Goal: Task Accomplishment & Management: Manage account settings

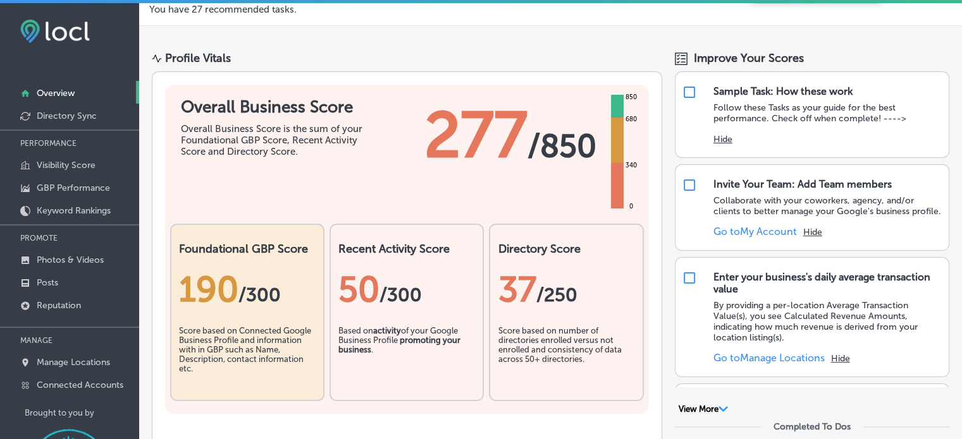
scroll to position [63, 0]
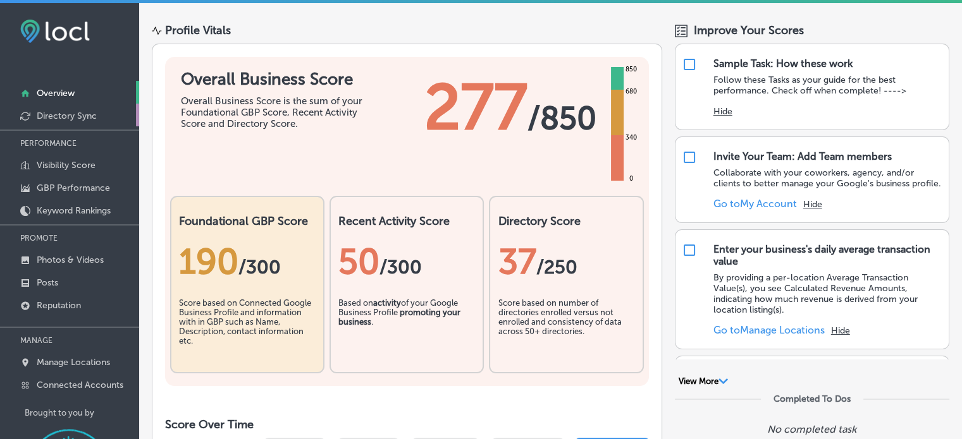
click at [41, 116] on p "Directory Sync" at bounding box center [67, 116] width 60 height 11
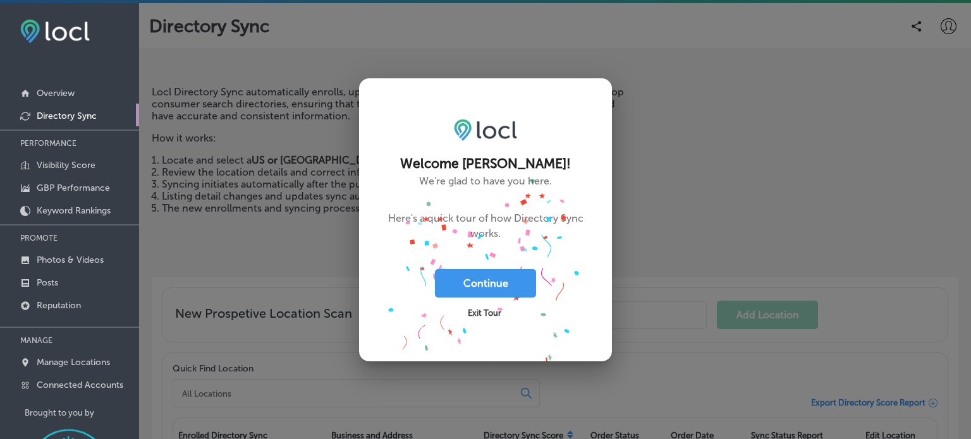
click at [484, 288] on button "Continue" at bounding box center [485, 283] width 101 height 28
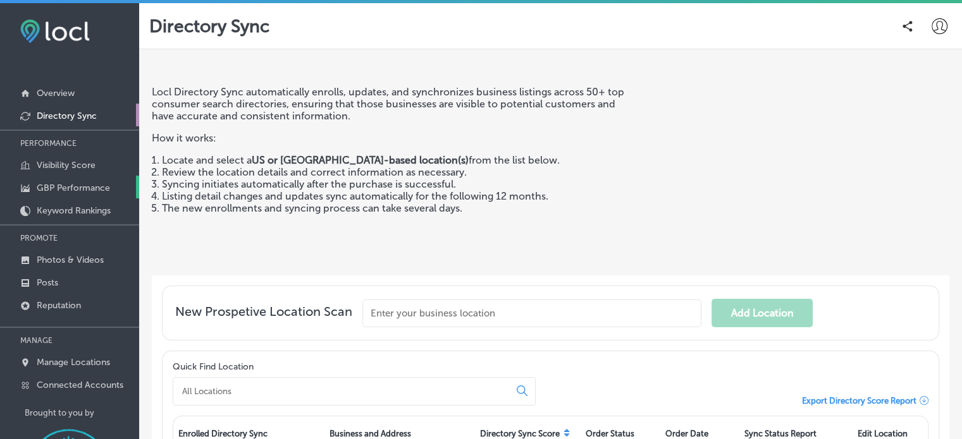
click at [63, 187] on p "GBP Performance" at bounding box center [73, 188] width 73 height 11
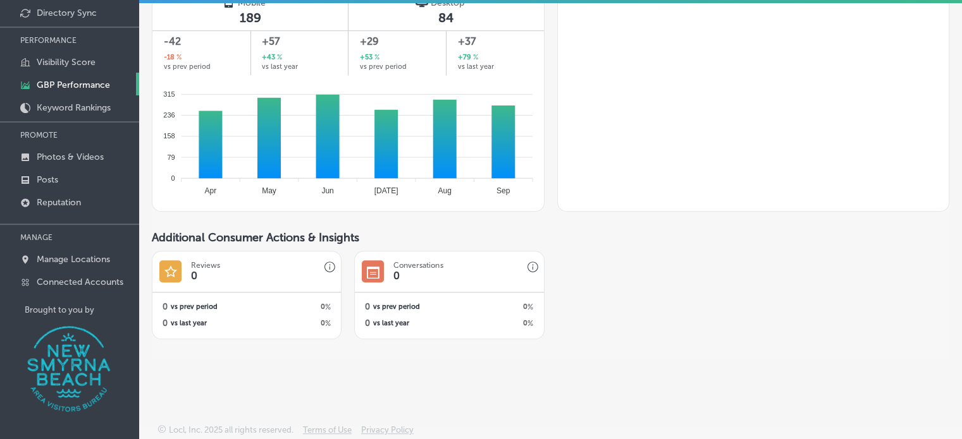
scroll to position [104, 0]
click at [88, 280] on p "Connected Accounts" at bounding box center [80, 281] width 87 height 11
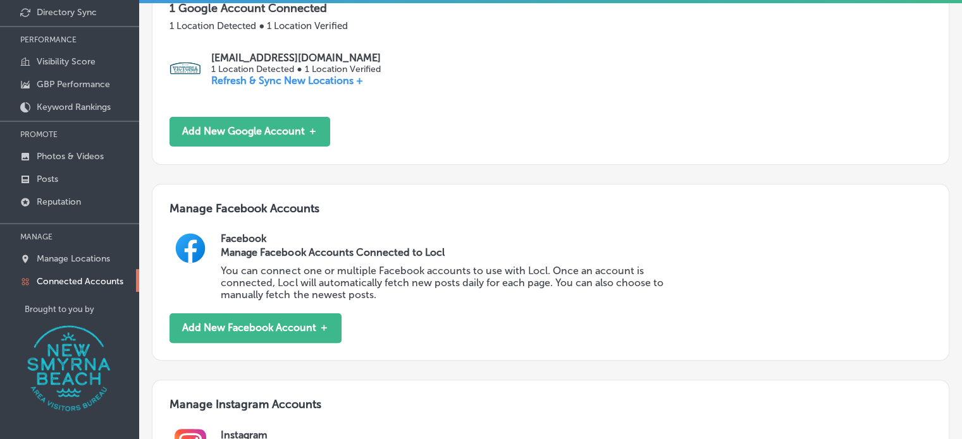
scroll to position [21, 0]
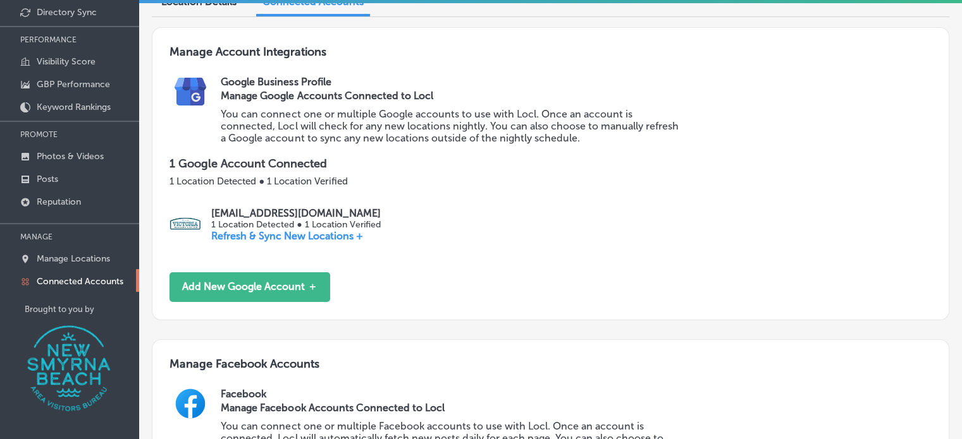
click at [254, 235] on p "Refresh & Sync New Locations +" at bounding box center [295, 236] width 169 height 12
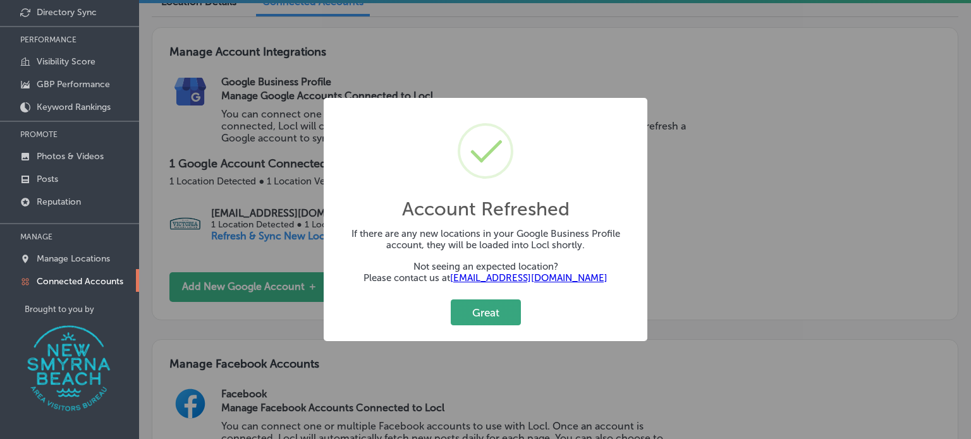
click at [486, 318] on button "Great" at bounding box center [486, 313] width 70 height 26
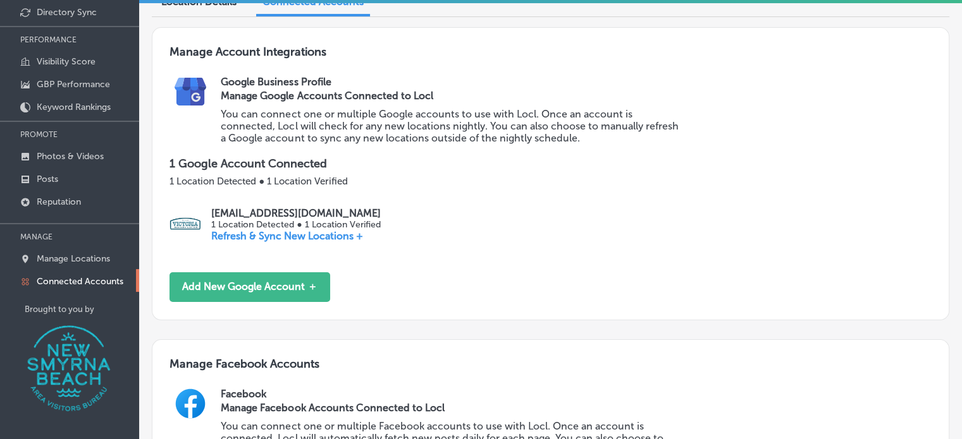
click at [187, 216] on img at bounding box center [185, 224] width 32 height 32
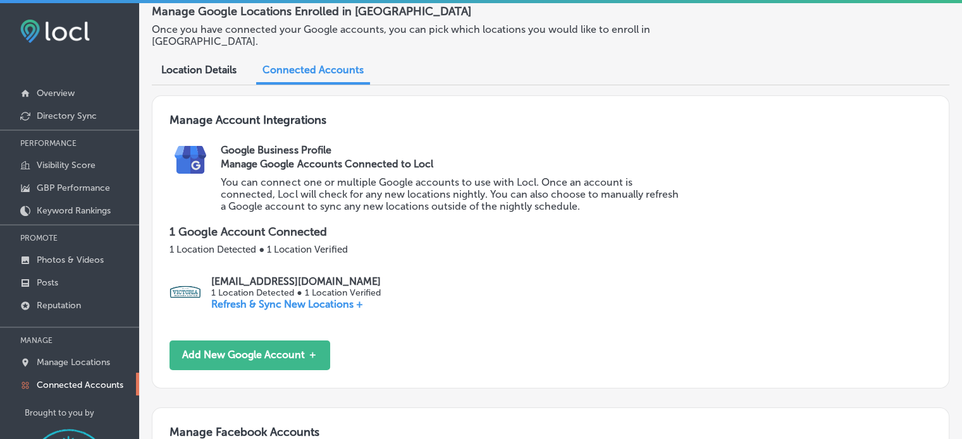
scroll to position [0, 0]
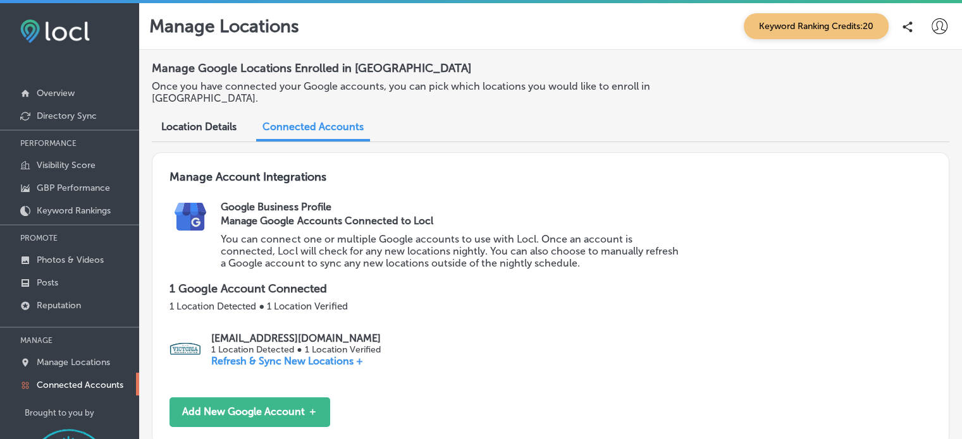
click at [931, 27] on icon at bounding box center [939, 26] width 16 height 16
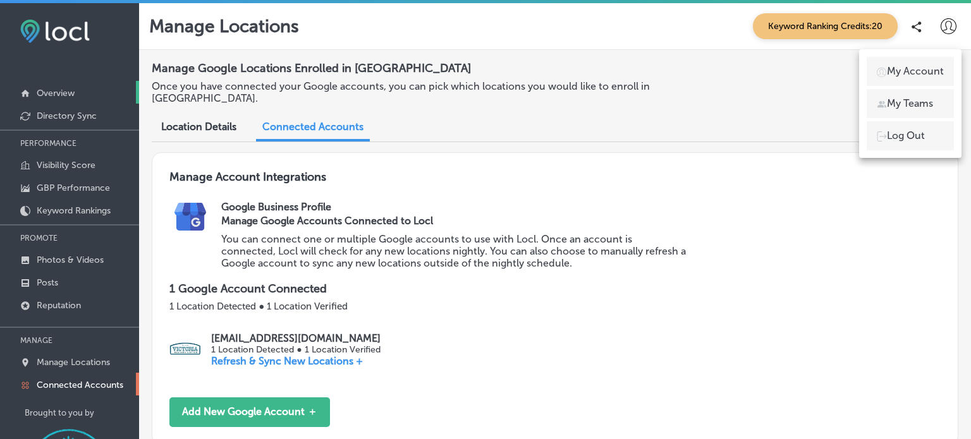
click at [42, 92] on p "Overview" at bounding box center [56, 93] width 38 height 11
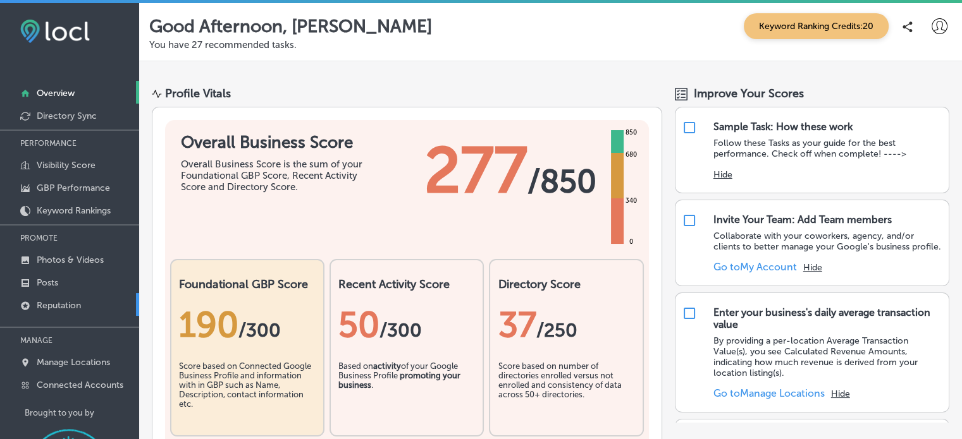
click at [60, 303] on p "Reputation" at bounding box center [59, 305] width 44 height 11
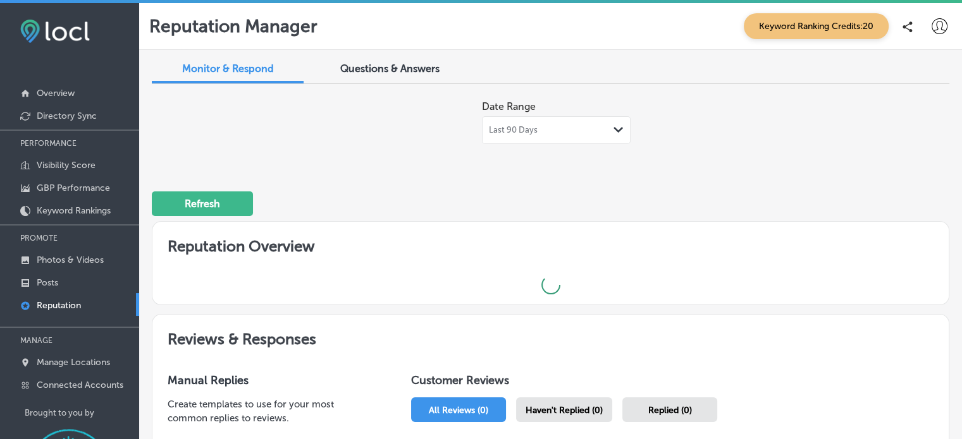
type textarea "x"
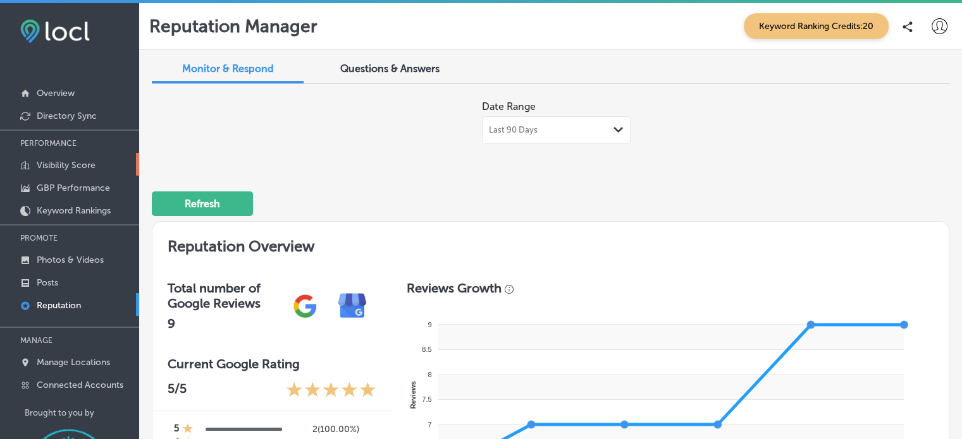
click at [53, 171] on link "Visibility Score" at bounding box center [69, 164] width 139 height 23
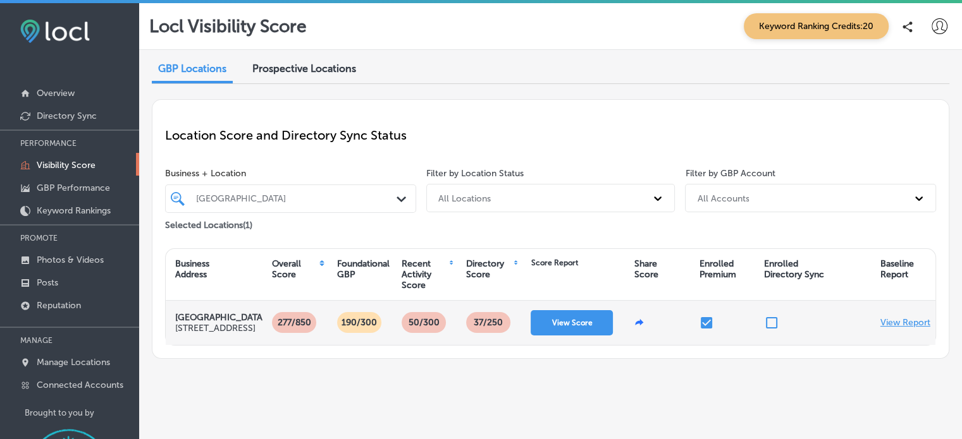
click at [903, 328] on p "View Report" at bounding box center [905, 322] width 50 height 11
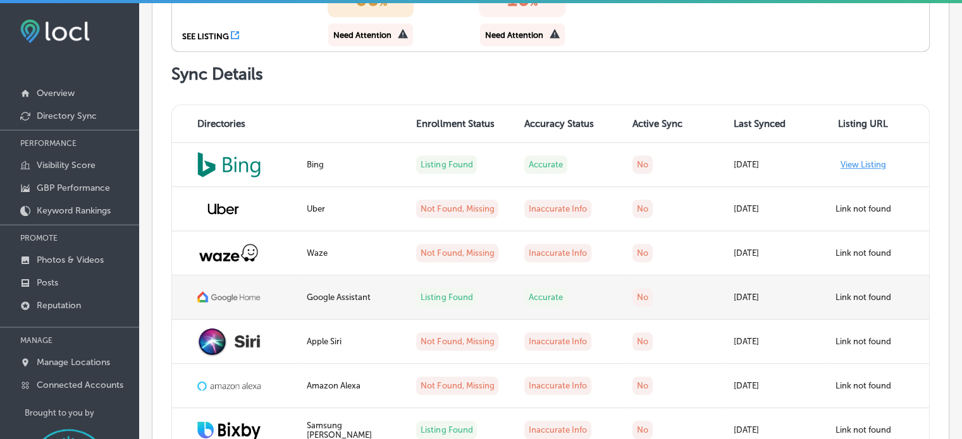
scroll to position [696, 0]
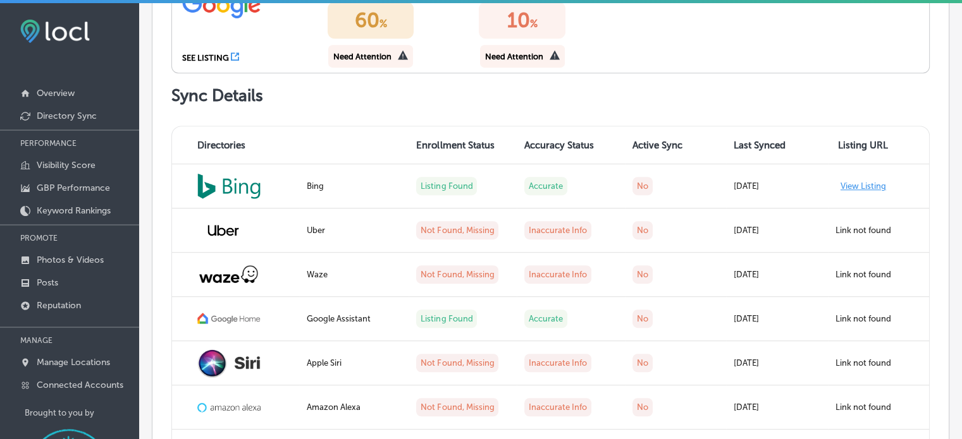
click at [233, 61] on icon at bounding box center [235, 56] width 8 height 8
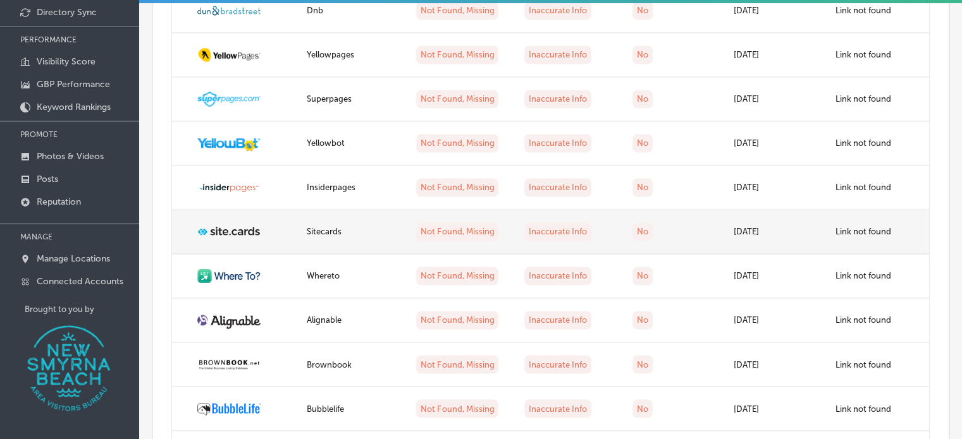
scroll to position [1993, 0]
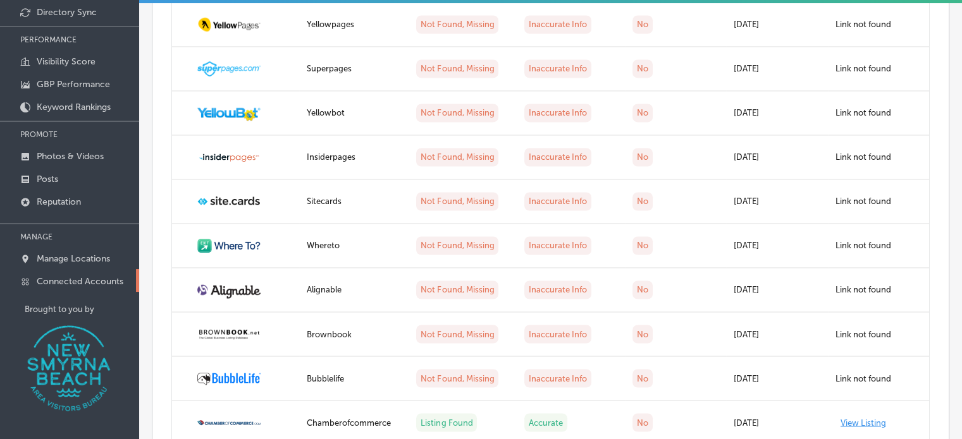
click at [71, 278] on p "Connected Accounts" at bounding box center [80, 281] width 87 height 11
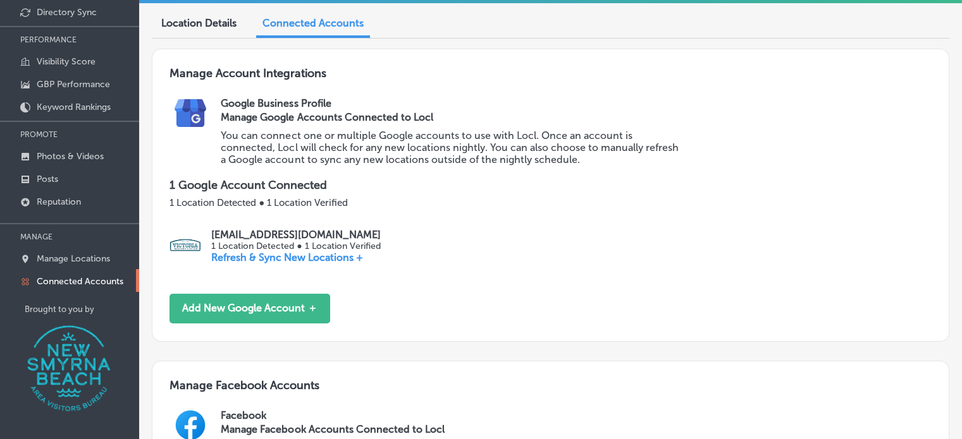
click at [236, 218] on div "Manage Account Integrations Google Business Profile Manage Google Accounts Conn…" at bounding box center [550, 195] width 797 height 293
click at [218, 181] on p "1 Google Account Connected" at bounding box center [550, 185] width 762 height 14
click at [344, 260] on p "Refresh & Sync New Locations +" at bounding box center [295, 258] width 169 height 12
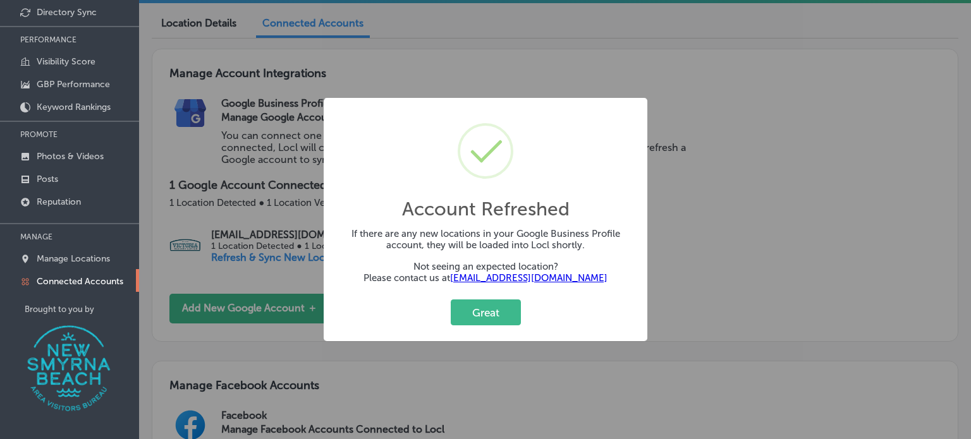
drag, startPoint x: 472, startPoint y: 320, endPoint x: 440, endPoint y: 294, distance: 40.9
click at [469, 321] on button "Great" at bounding box center [486, 313] width 70 height 26
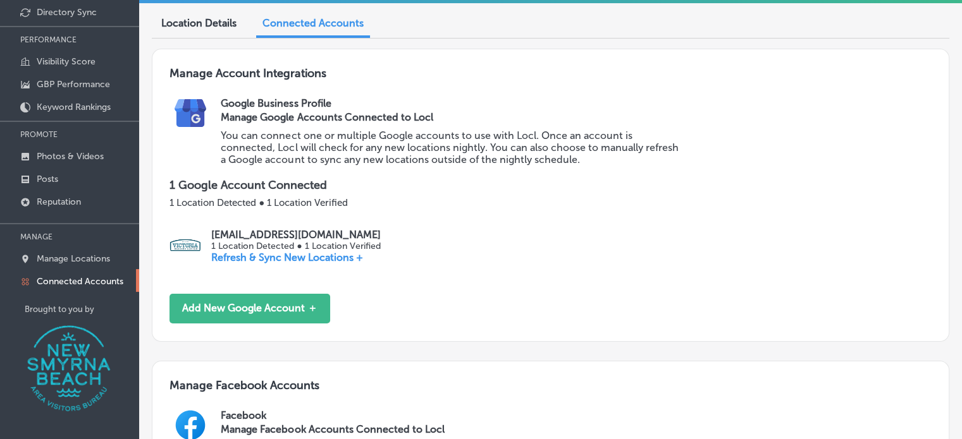
click at [193, 22] on span "Location Details" at bounding box center [198, 23] width 75 height 12
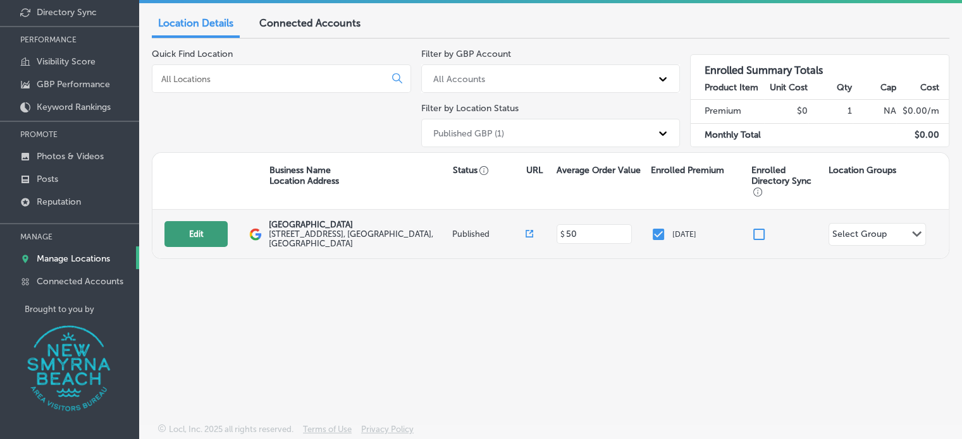
click at [195, 222] on button "Edit" at bounding box center [195, 234] width 63 height 26
select select "US"
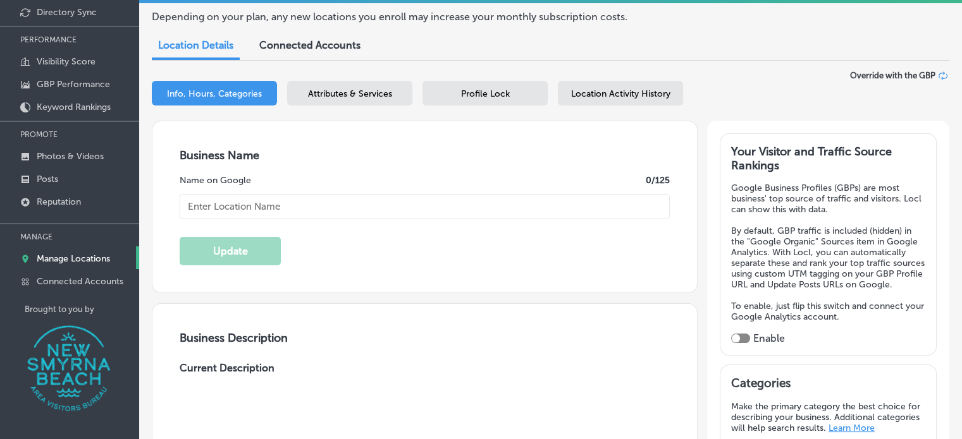
type input "[GEOGRAPHIC_DATA]"
type input "[STREET_ADDRESS]"
type input "[GEOGRAPHIC_DATA]"
type input "32168"
type input "US"
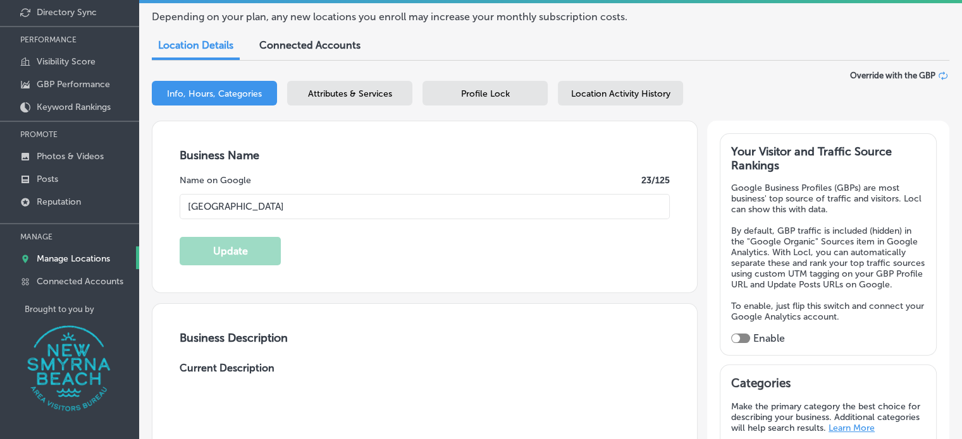
type input "[URL][DOMAIN_NAME]"
type input "50"
type textarea "[GEOGRAPHIC_DATA] offers a unique retail experience including a gift shop and s…"
type input "[PHONE_NUMBER]"
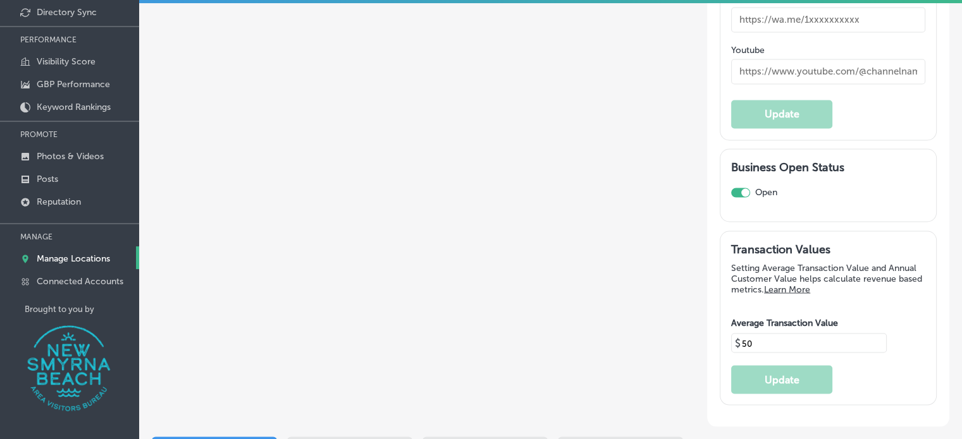
scroll to position [2087, 0]
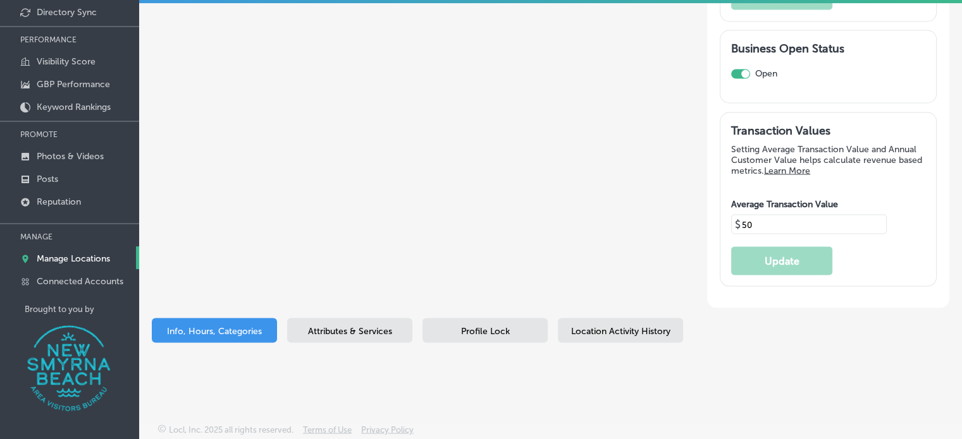
click at [333, 328] on span "Attributes & Services" at bounding box center [350, 331] width 84 height 11
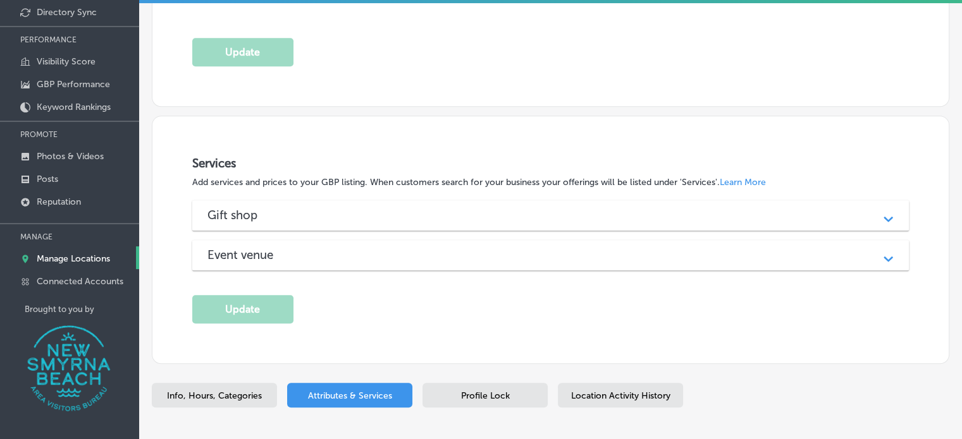
scroll to position [1003, 0]
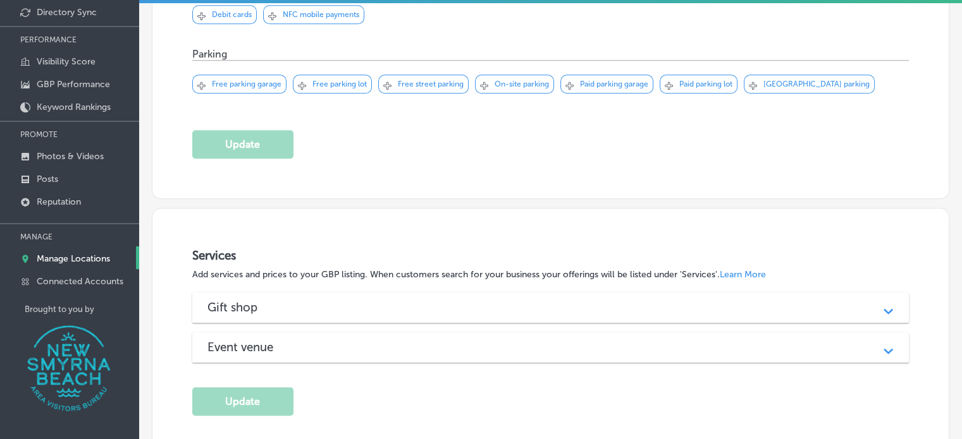
click at [295, 300] on div "Gift shop" at bounding box center [550, 307] width 686 height 15
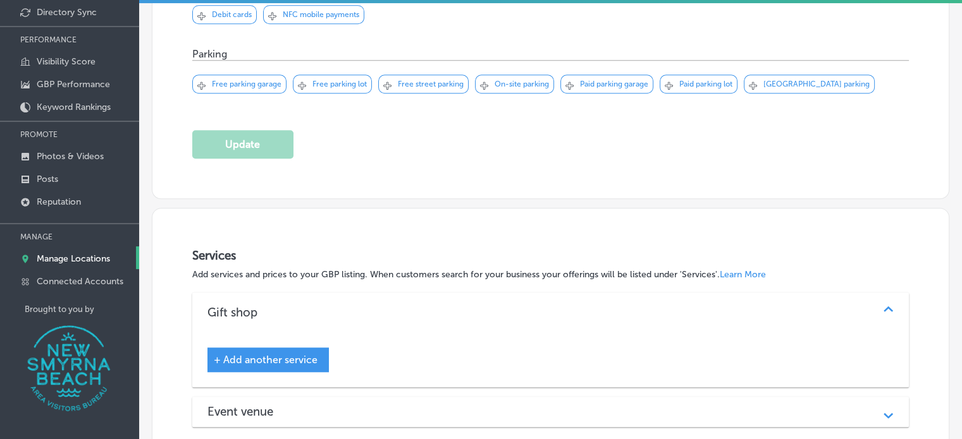
click at [296, 305] on div "Gift shop" at bounding box center [550, 312] width 686 height 15
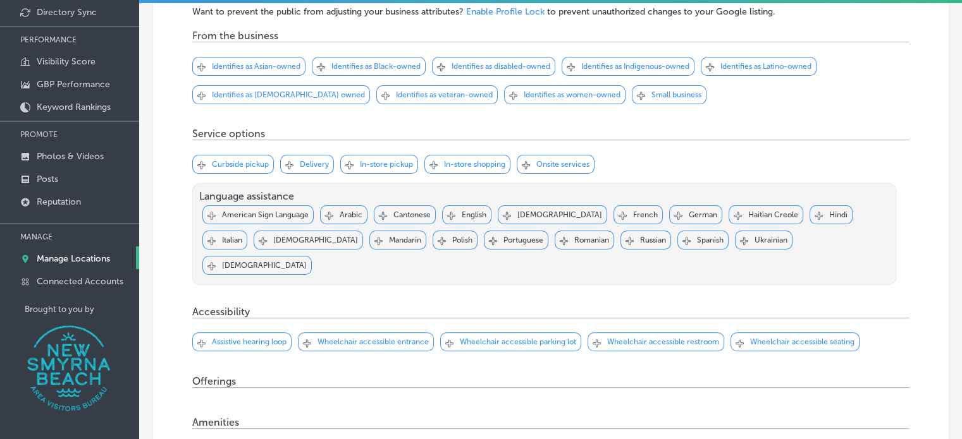
scroll to position [0, 0]
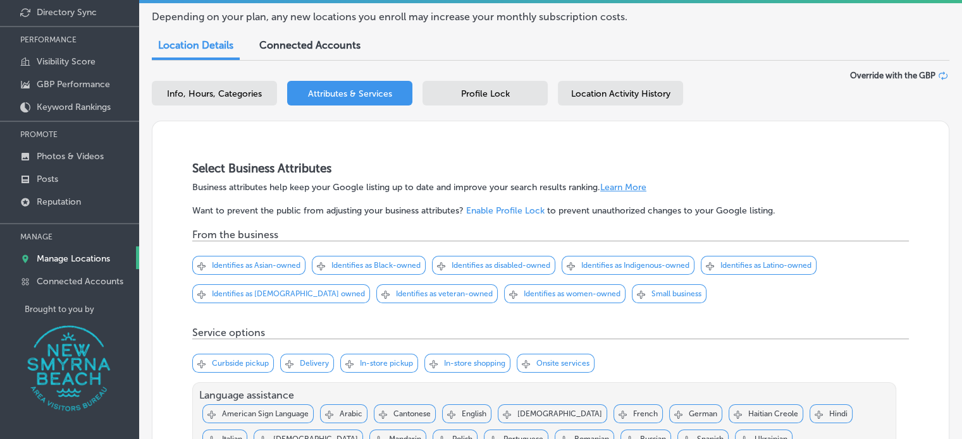
click at [471, 93] on span "Profile Lock" at bounding box center [485, 94] width 49 height 11
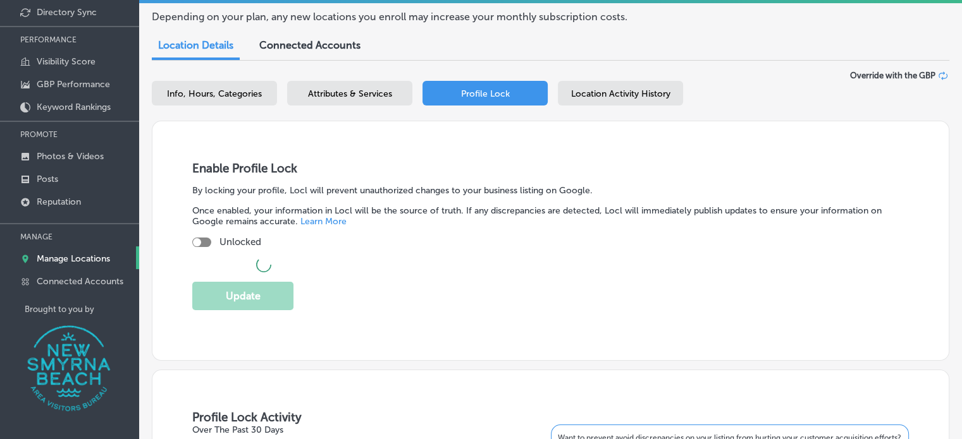
checkbox input "true"
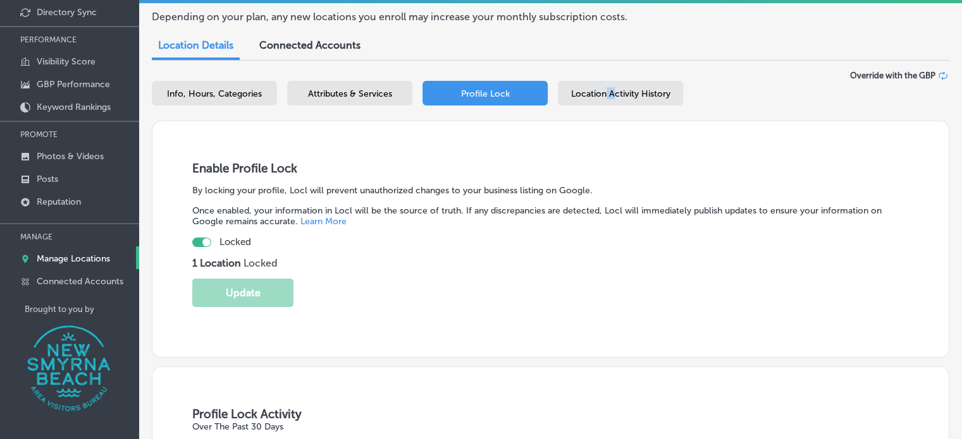
drag, startPoint x: 613, startPoint y: 87, endPoint x: 605, endPoint y: 89, distance: 7.8
click at [605, 89] on div "Location Activity History" at bounding box center [620, 93] width 125 height 25
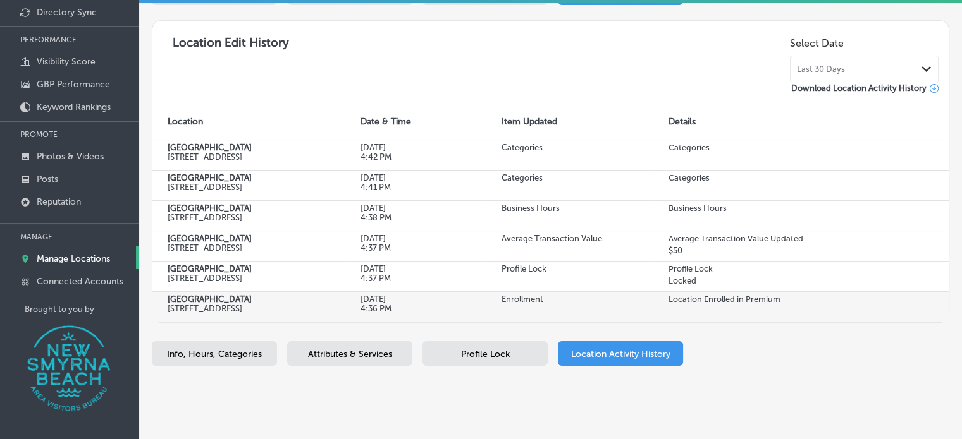
scroll to position [126, 0]
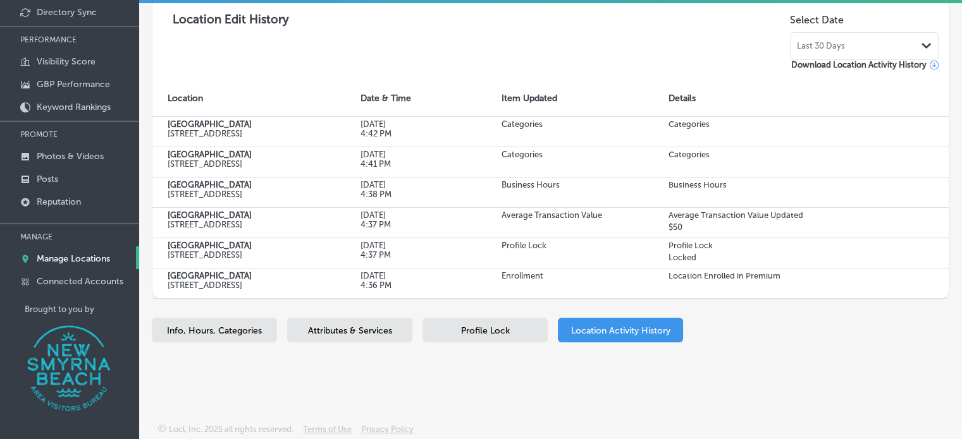
click at [230, 343] on div "Info, Hours, Categories" at bounding box center [214, 330] width 125 height 25
select select "US"
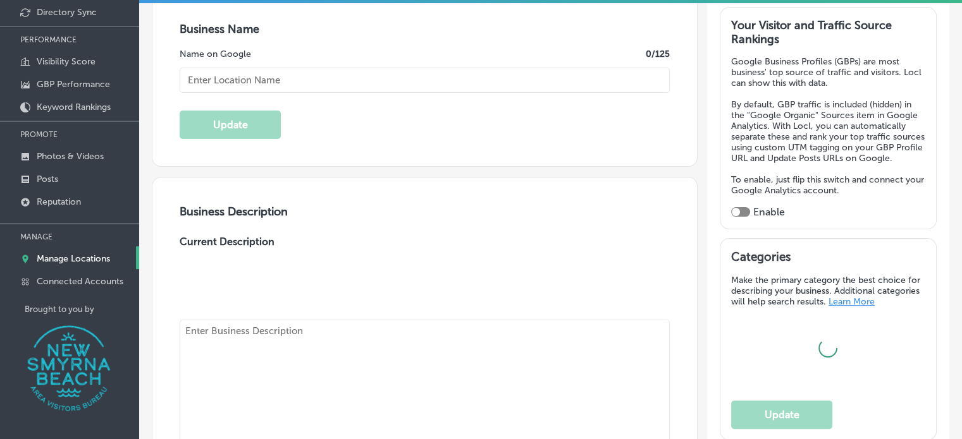
type input "[GEOGRAPHIC_DATA]"
type input "[STREET_ADDRESS]"
type input "[GEOGRAPHIC_DATA]"
type input "32168"
type input "US"
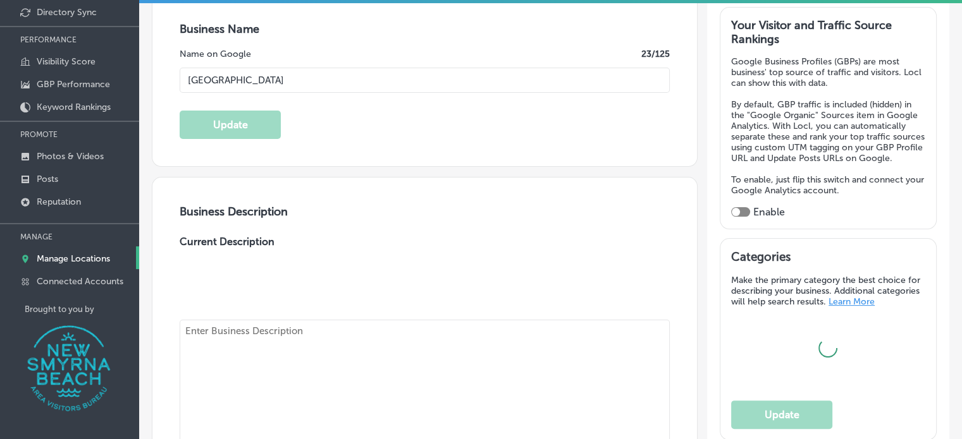
type input "[URL][DOMAIN_NAME]"
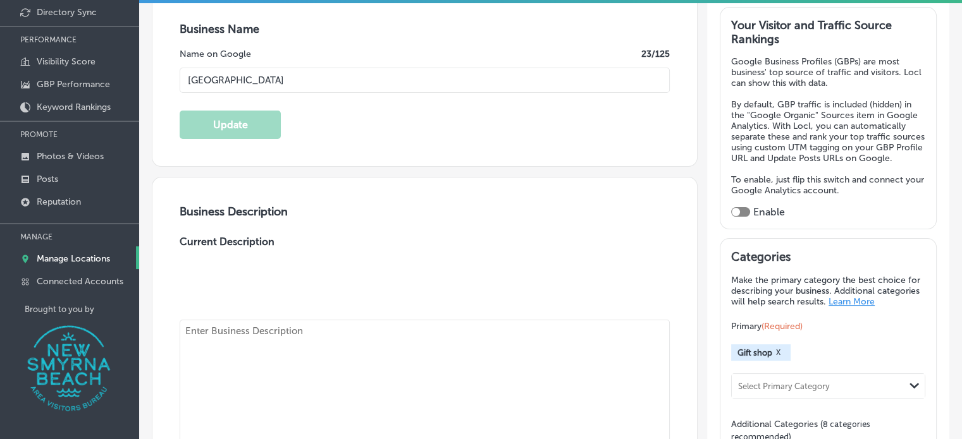
type input "50"
type textarea "[GEOGRAPHIC_DATA] offers a unique retail experience including a gift shop and s…"
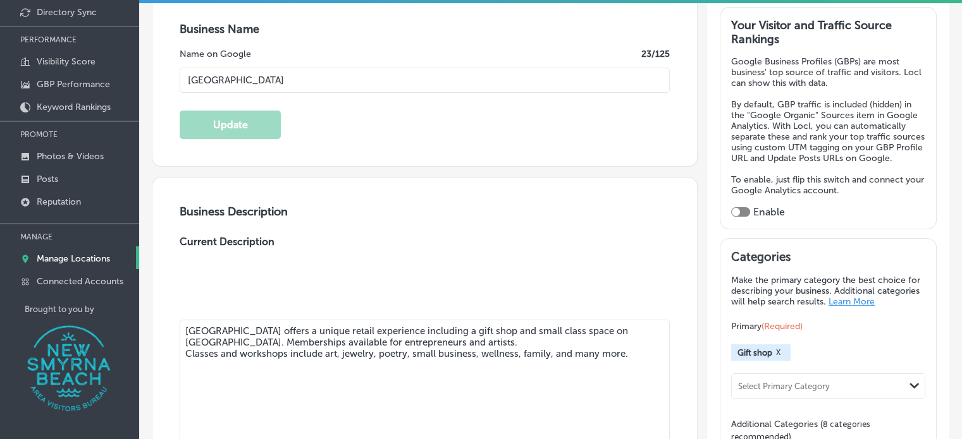
type input "[PHONE_NUMBER]"
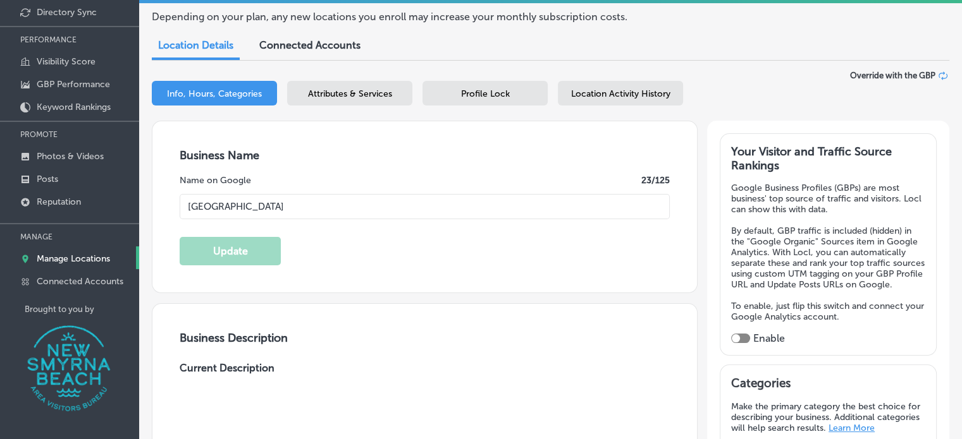
click at [333, 93] on span "Attributes & Services" at bounding box center [350, 94] width 84 height 11
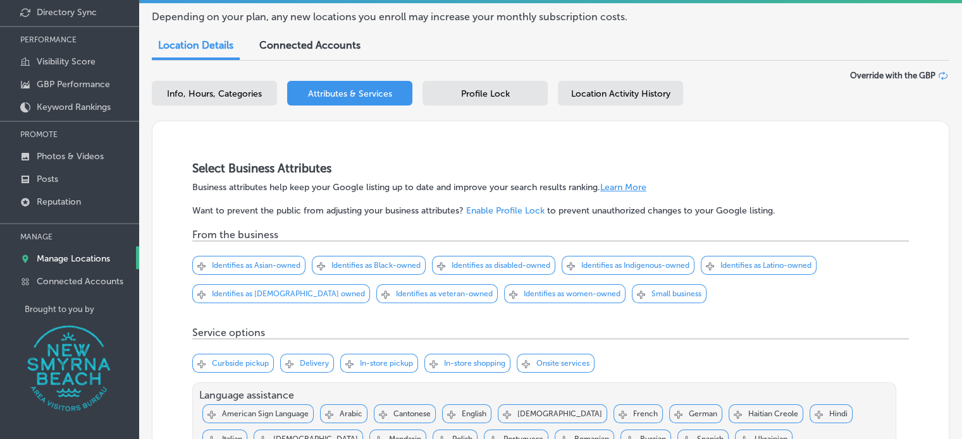
click at [524, 295] on p "Identifies as women-owned" at bounding box center [572, 294] width 97 height 9
click at [623, 276] on div "Svg Vector Icons : [URL][DOMAIN_NAME] Checked Created with Sketch. close Create…" at bounding box center [628, 270] width 133 height 28
drag, startPoint x: 617, startPoint y: 289, endPoint x: 641, endPoint y: 289, distance: 24.0
click at [651, 290] on p "Small business" at bounding box center [676, 294] width 50 height 9
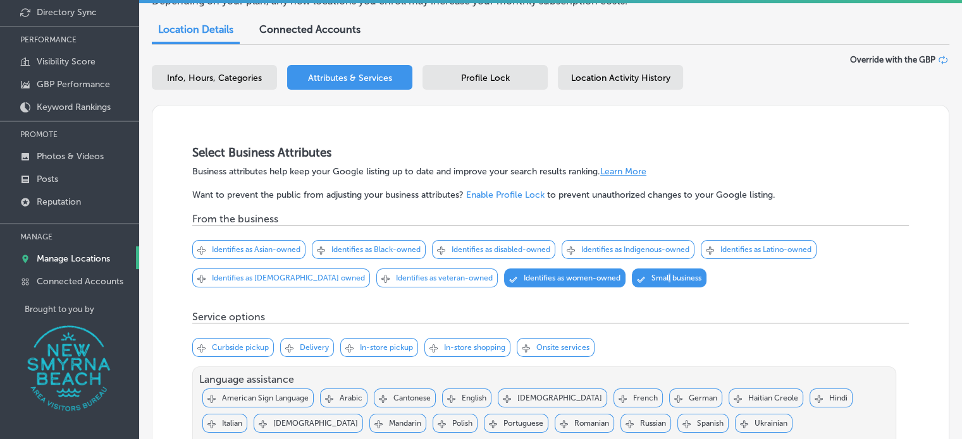
scroll to position [63, 0]
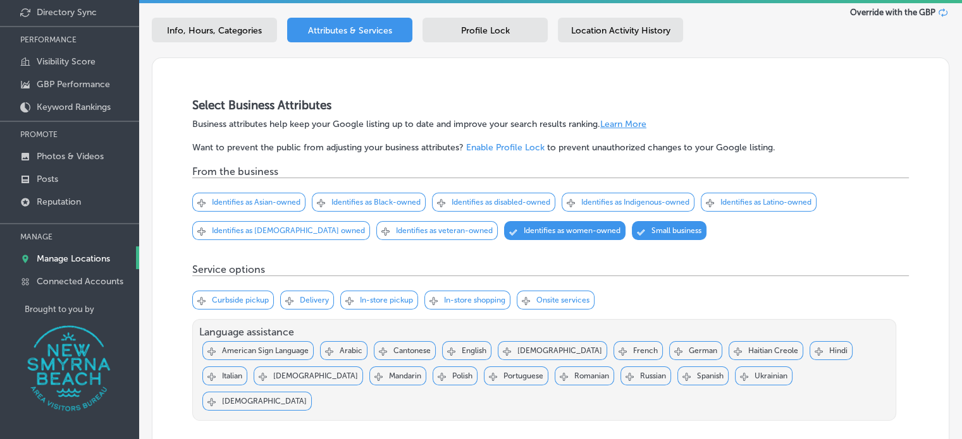
click at [457, 301] on p "In-store shopping" at bounding box center [474, 300] width 61 height 9
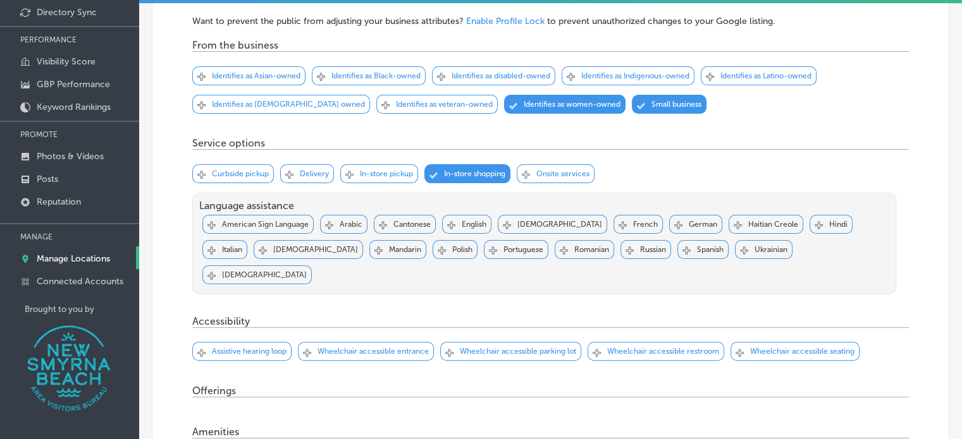
scroll to position [253, 0]
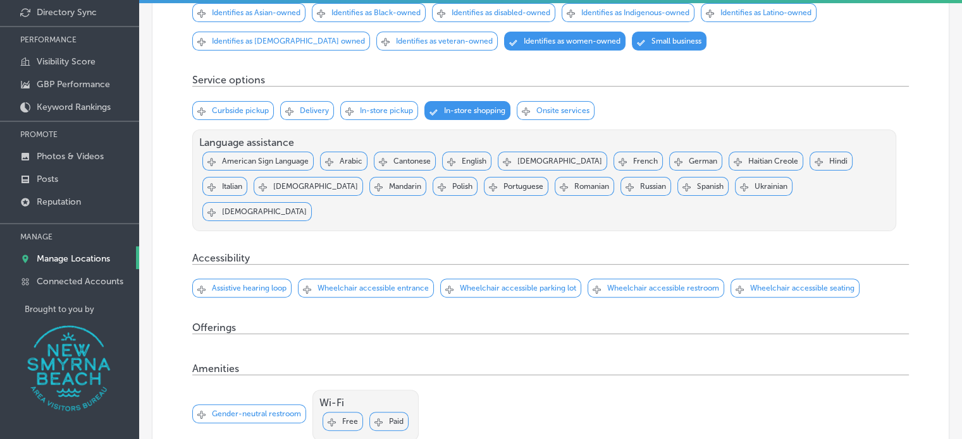
click at [222, 322] on p "Offerings" at bounding box center [214, 328] width 44 height 12
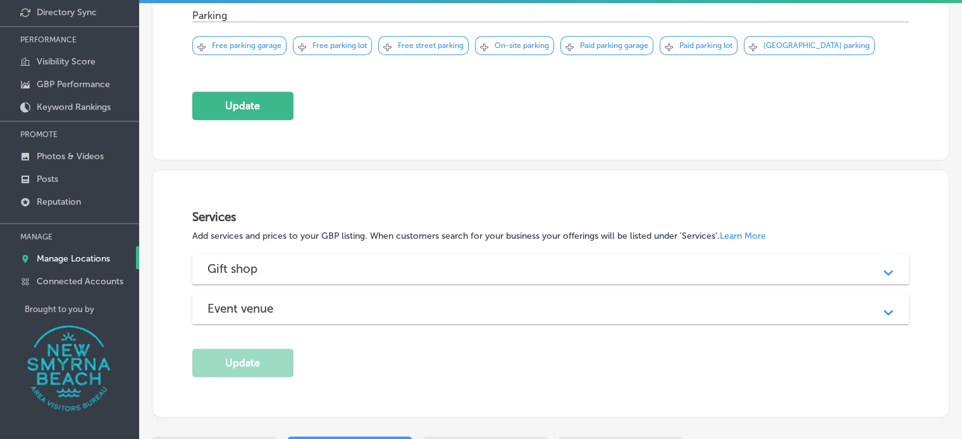
scroll to position [1075, 0]
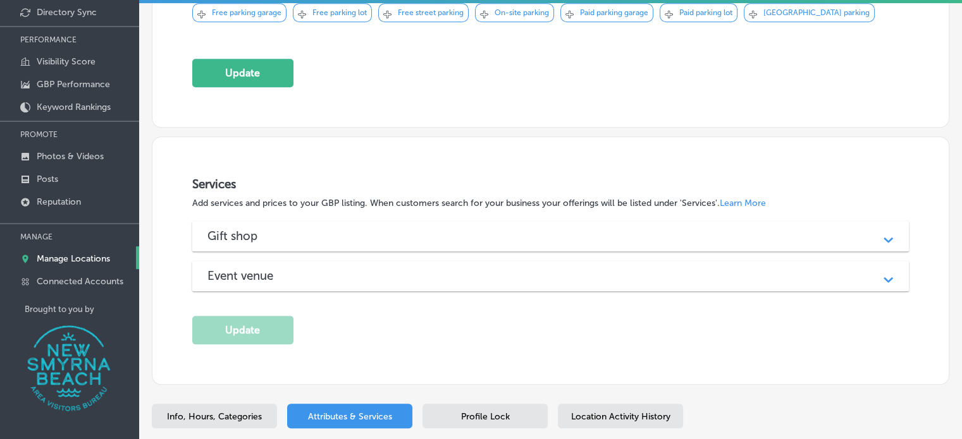
click at [242, 229] on h3 "Gift shop" at bounding box center [242, 236] width 70 height 15
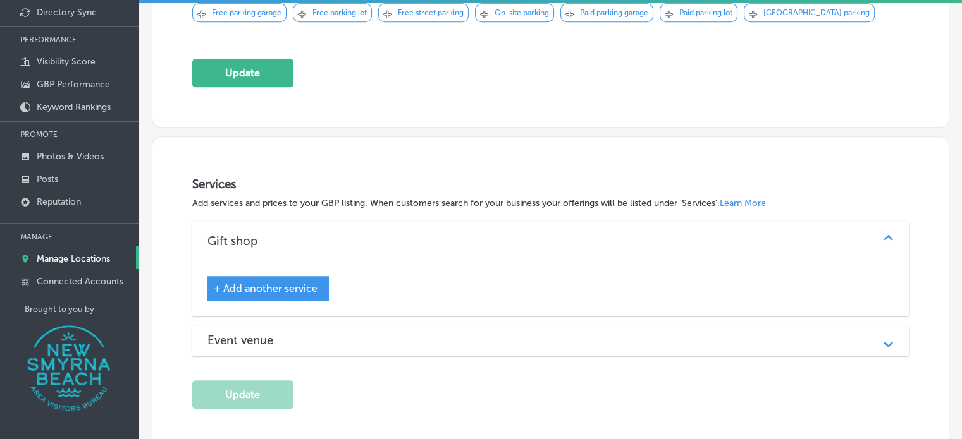
click at [242, 234] on h3 "Gift shop" at bounding box center [242, 241] width 70 height 15
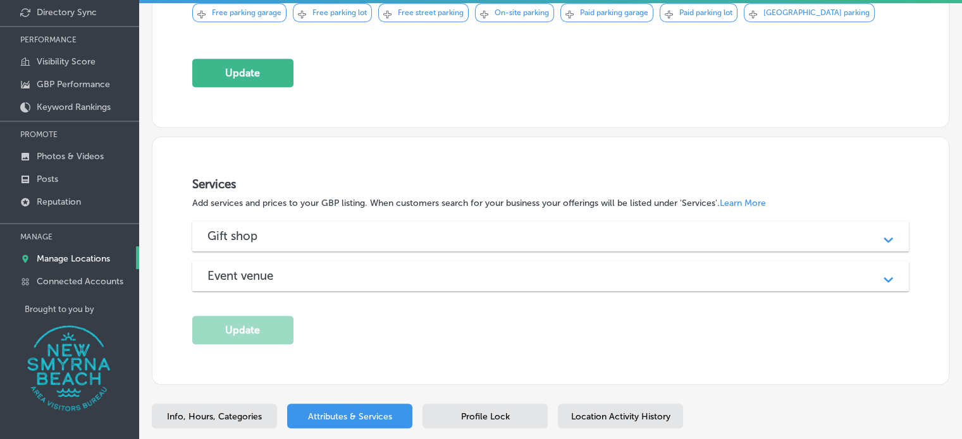
click at [273, 258] on div "Services Add services and prices to your GBP listing. When customers search for…" at bounding box center [550, 261] width 716 height 168
click at [273, 261] on div "Event venue Path Created with Sketch." at bounding box center [550, 276] width 716 height 30
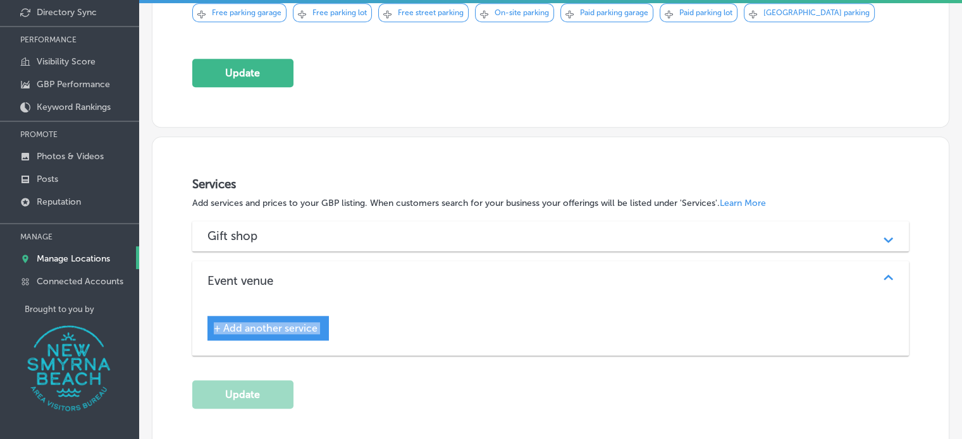
click at [273, 274] on h3 "Event venue" at bounding box center [250, 281] width 86 height 15
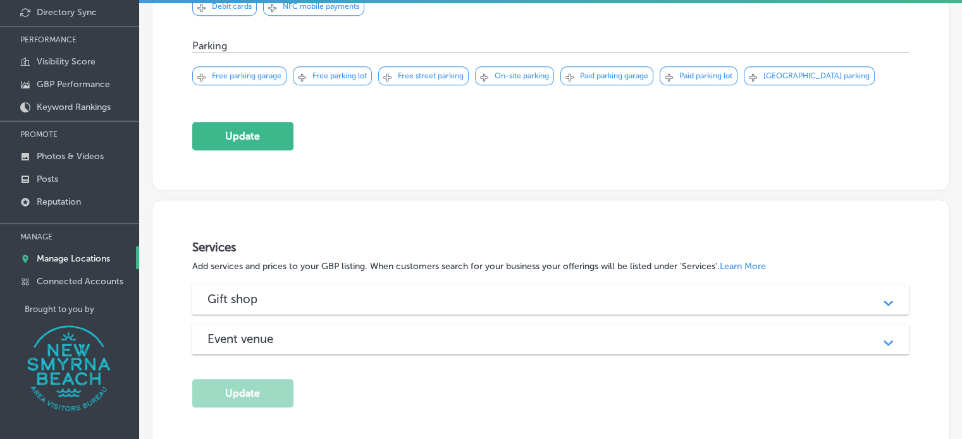
scroll to position [1012, 0]
click at [250, 122] on button "Update" at bounding box center [242, 136] width 101 height 28
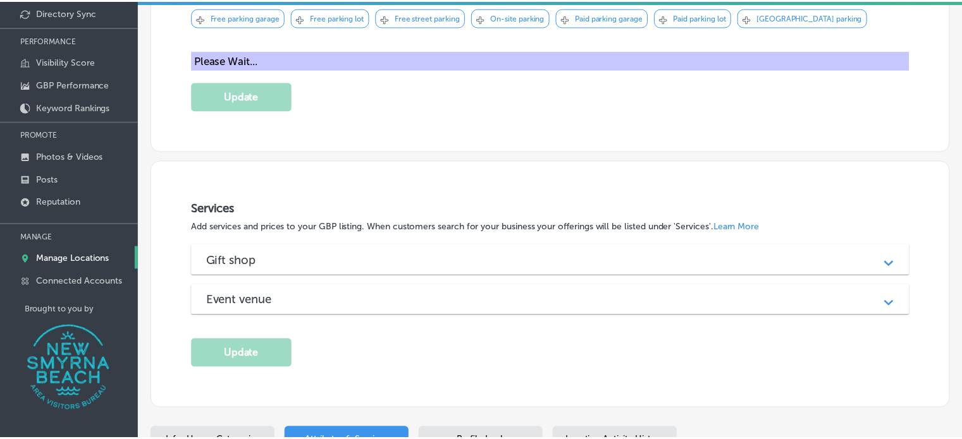
scroll to position [1078, 0]
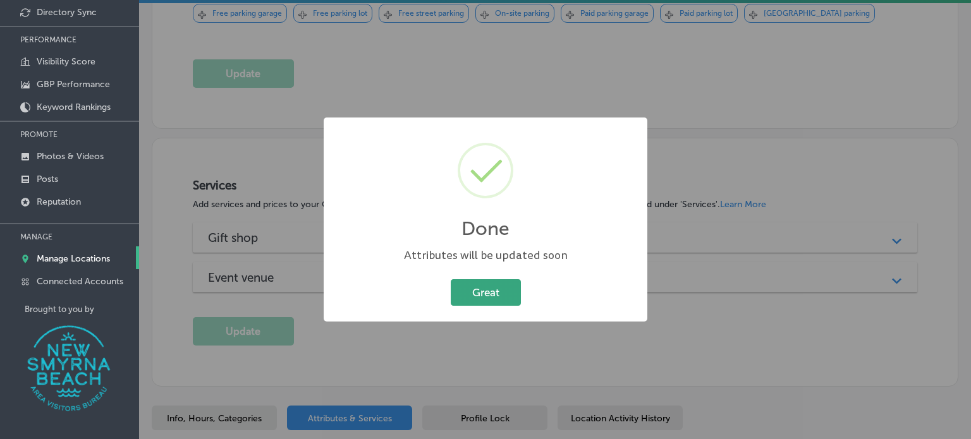
click at [484, 291] on button "Great" at bounding box center [486, 292] width 70 height 26
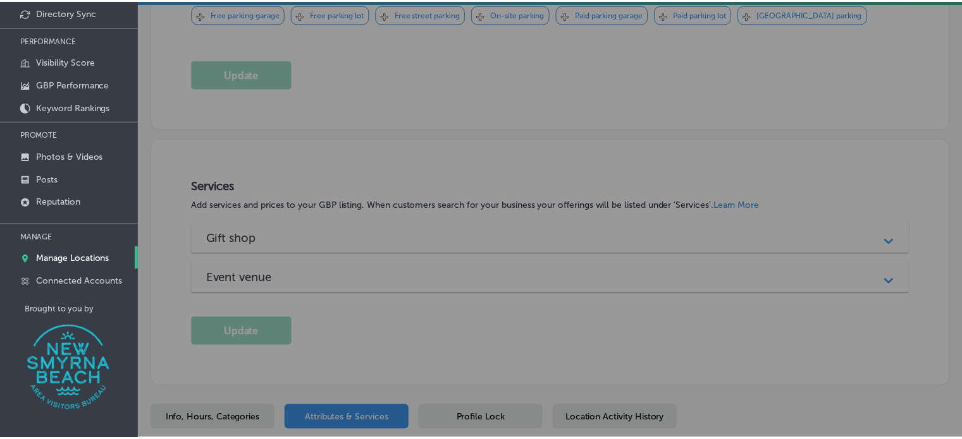
scroll to position [1075, 0]
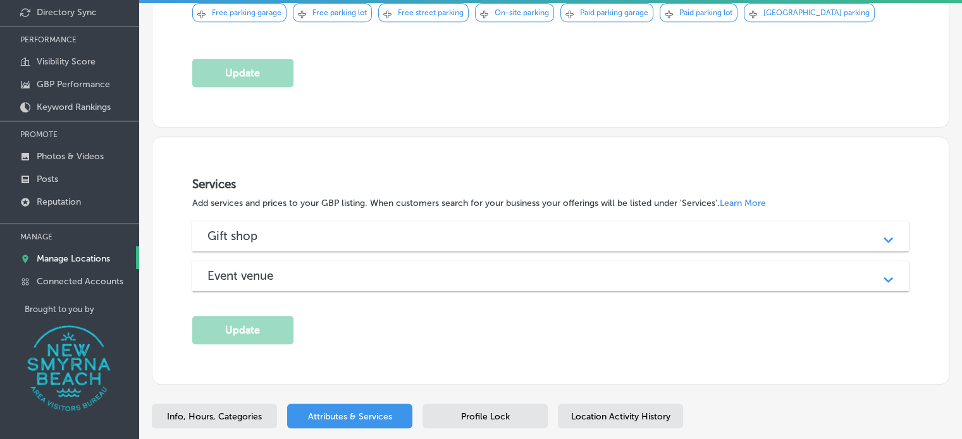
click at [221, 404] on div "Info, Hours, Categories" at bounding box center [214, 416] width 125 height 25
select select "US"
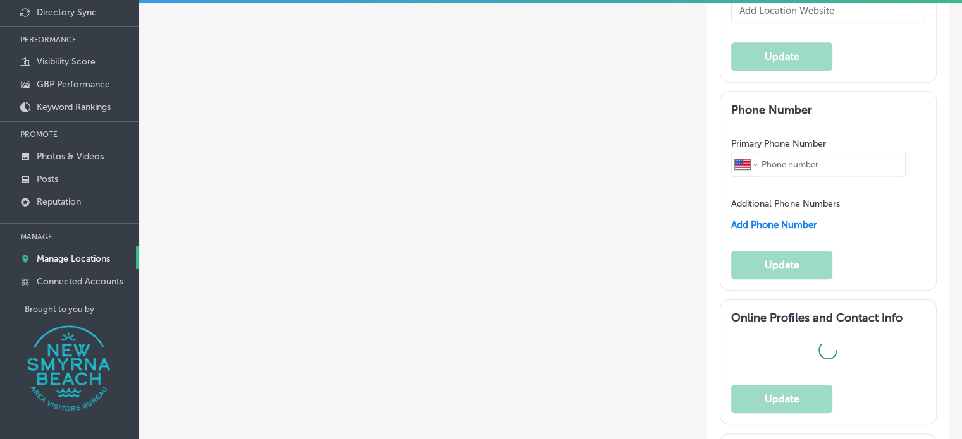
type input "[GEOGRAPHIC_DATA]"
type input "[STREET_ADDRESS]"
type input "[GEOGRAPHIC_DATA]"
type input "32168"
type input "US"
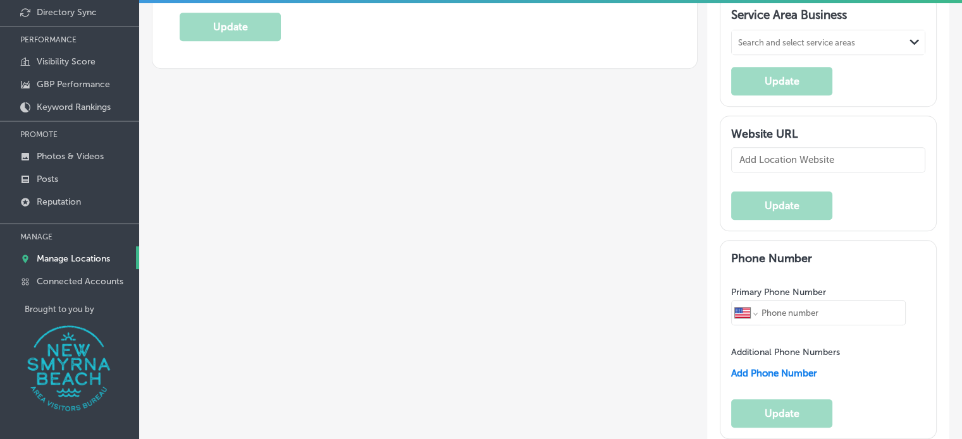
type input "[URL][DOMAIN_NAME]"
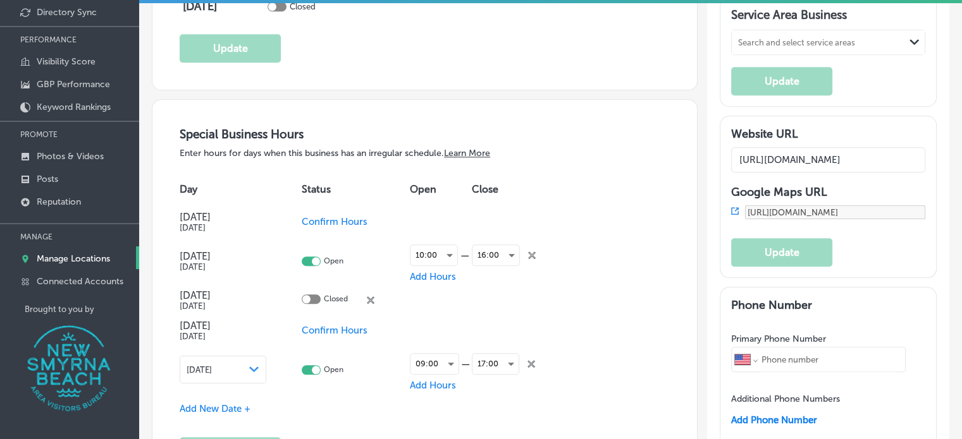
type input "50"
type textarea "[GEOGRAPHIC_DATA] offers a unique retail experience including a gift shop and s…"
type input "[PHONE_NUMBER]"
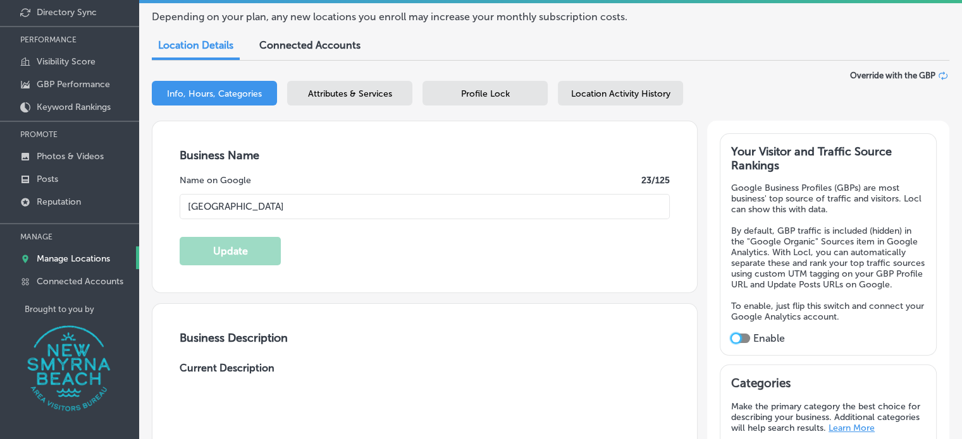
click at [732, 343] on div at bounding box center [736, 338] width 8 height 8
click at [733, 343] on div at bounding box center [740, 338] width 19 height 9
checkbox input "true"
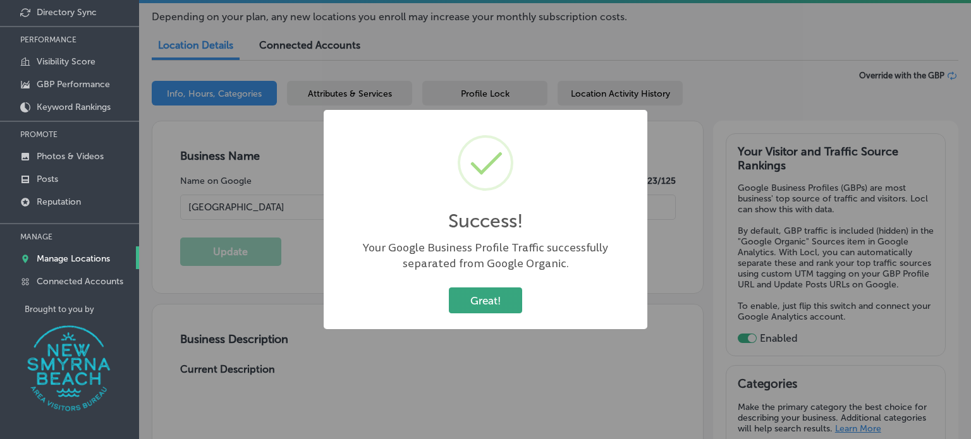
click at [488, 296] on button "Great!" at bounding box center [485, 301] width 73 height 26
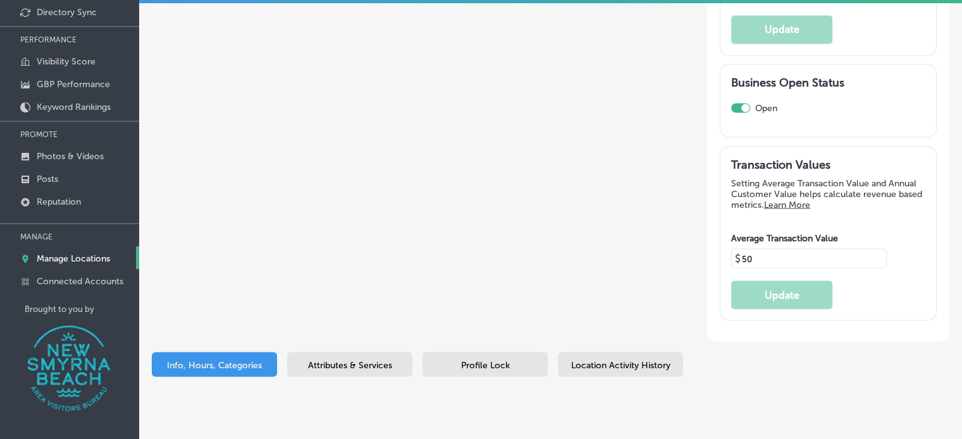
scroll to position [2247, 0]
